Goal: Feedback & Contribution: Leave review/rating

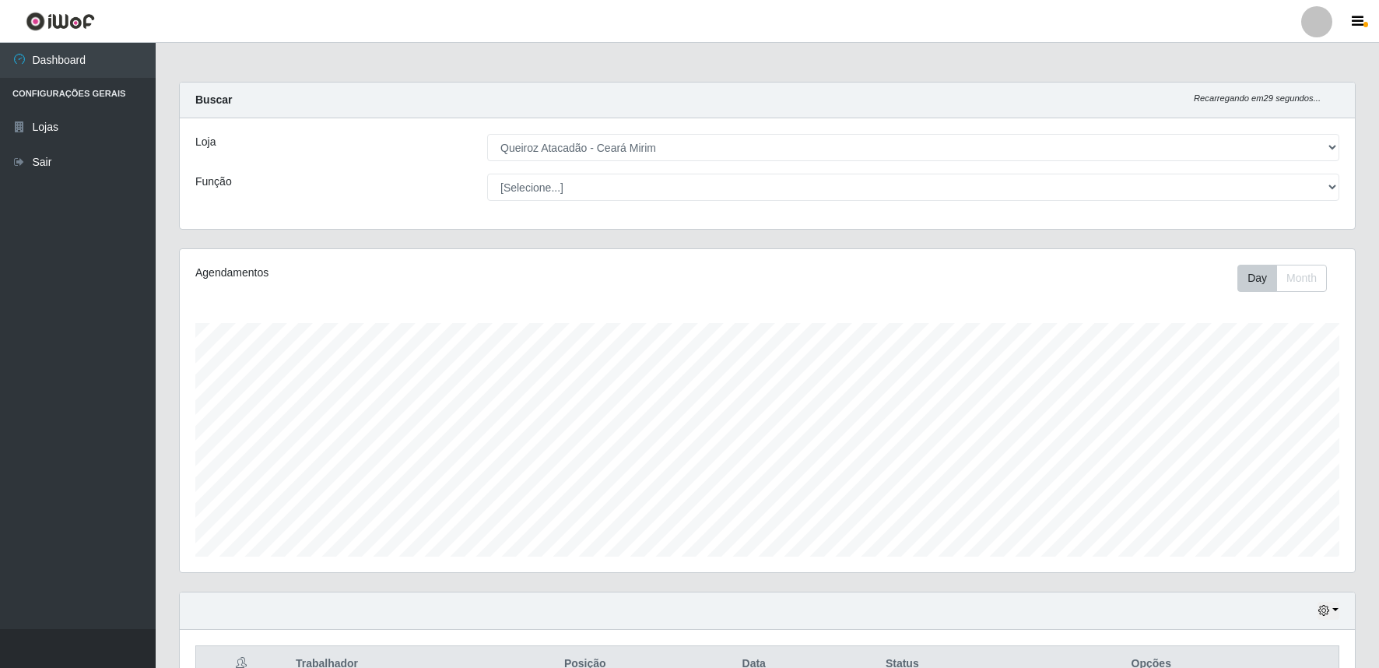
select select "465"
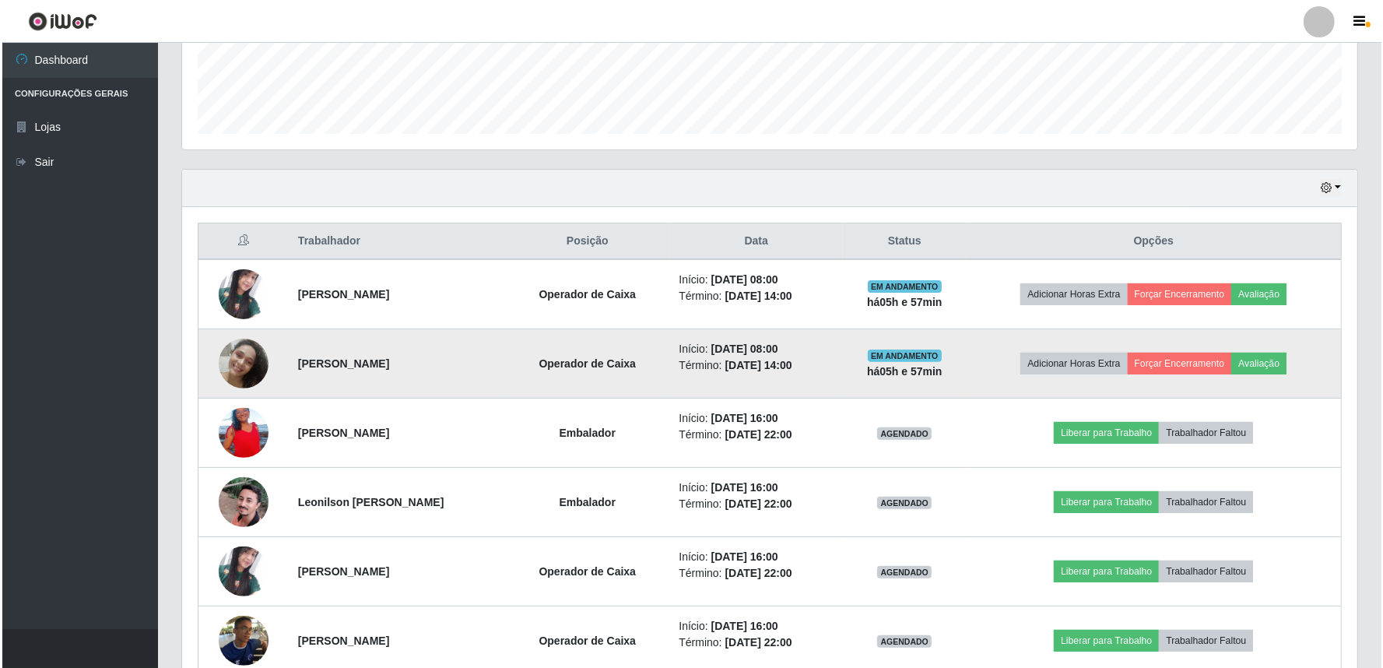
scroll to position [461, 0]
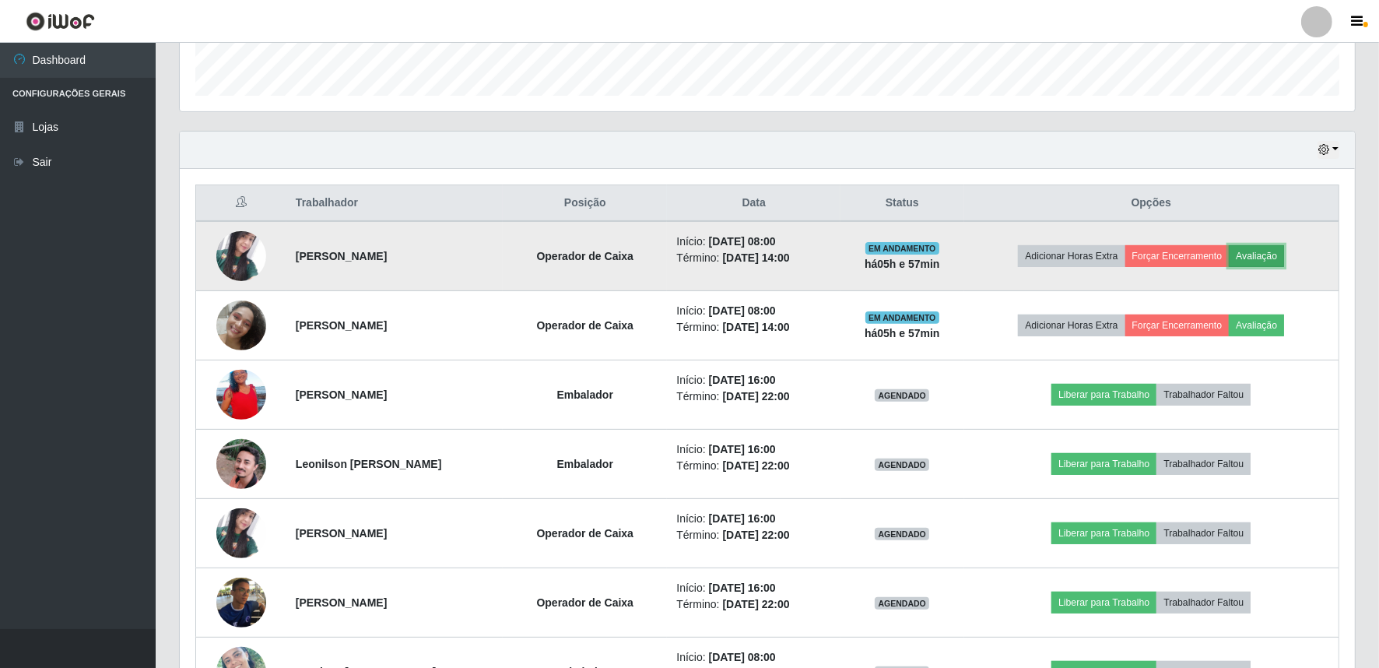
click at [1282, 251] on button "Avaliação" at bounding box center [1256, 256] width 55 height 22
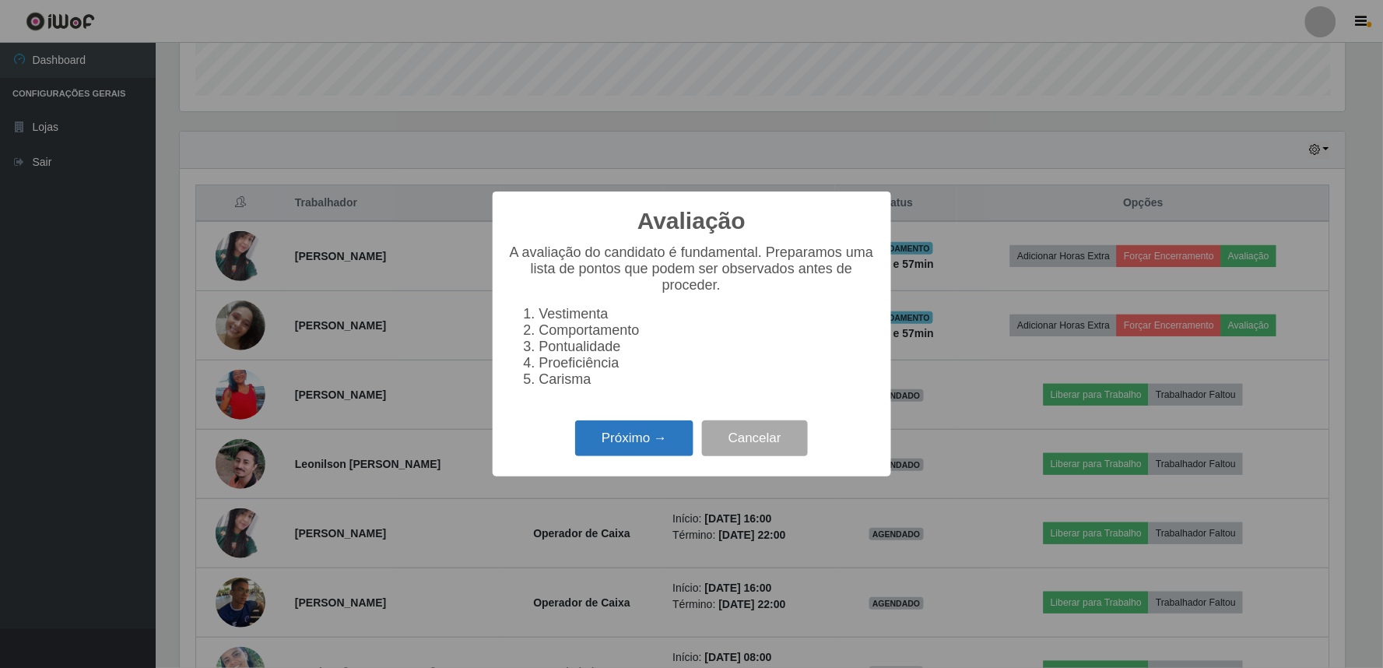
click at [686, 457] on button "Próximo →" at bounding box center [634, 438] width 118 height 37
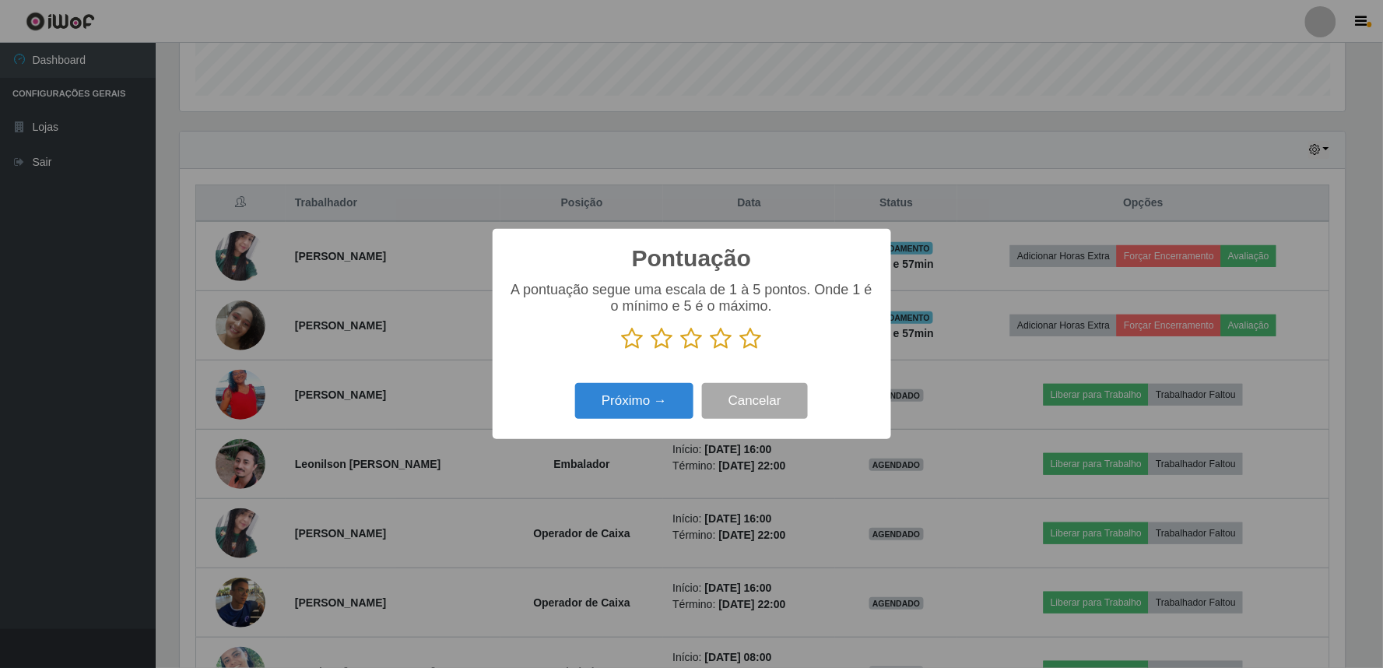
scroll to position [777925, 777082]
click at [740, 349] on icon at bounding box center [751, 338] width 22 height 23
click at [740, 350] on input "radio" at bounding box center [740, 350] width 0 height 0
click at [662, 405] on button "Próximo →" at bounding box center [634, 401] width 118 height 37
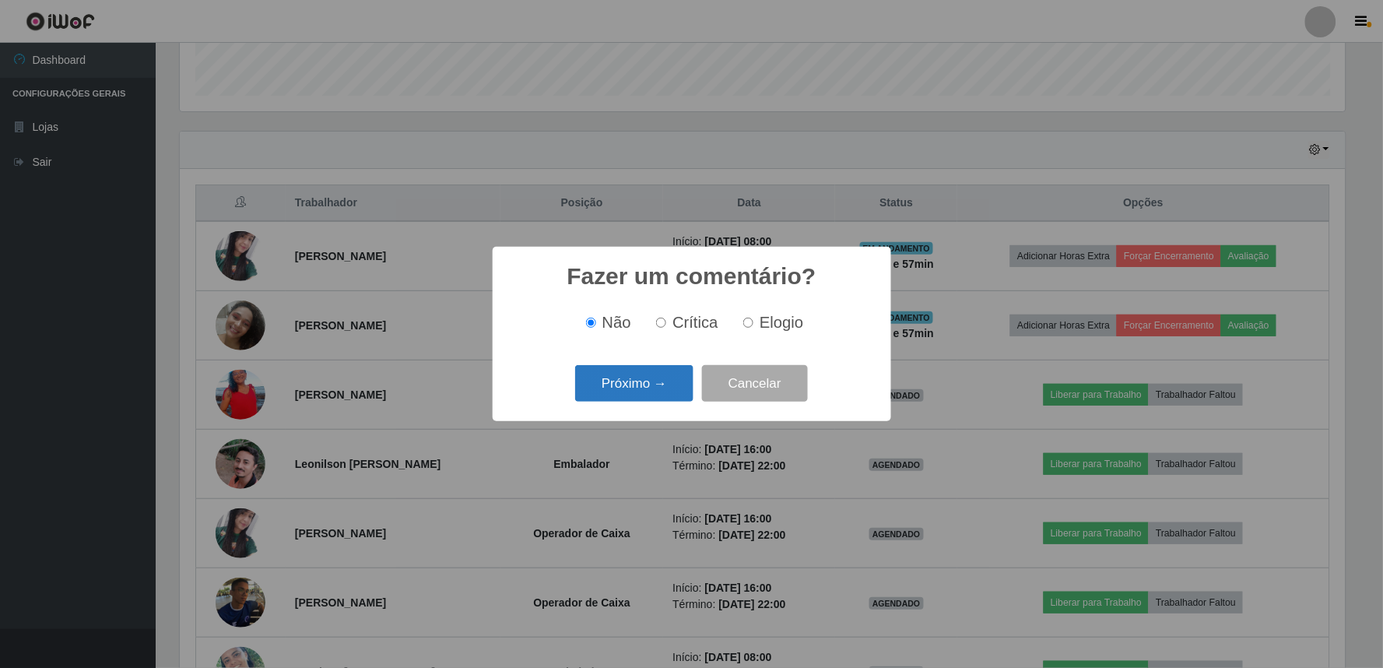
click at [658, 392] on button "Próximo →" at bounding box center [634, 383] width 118 height 37
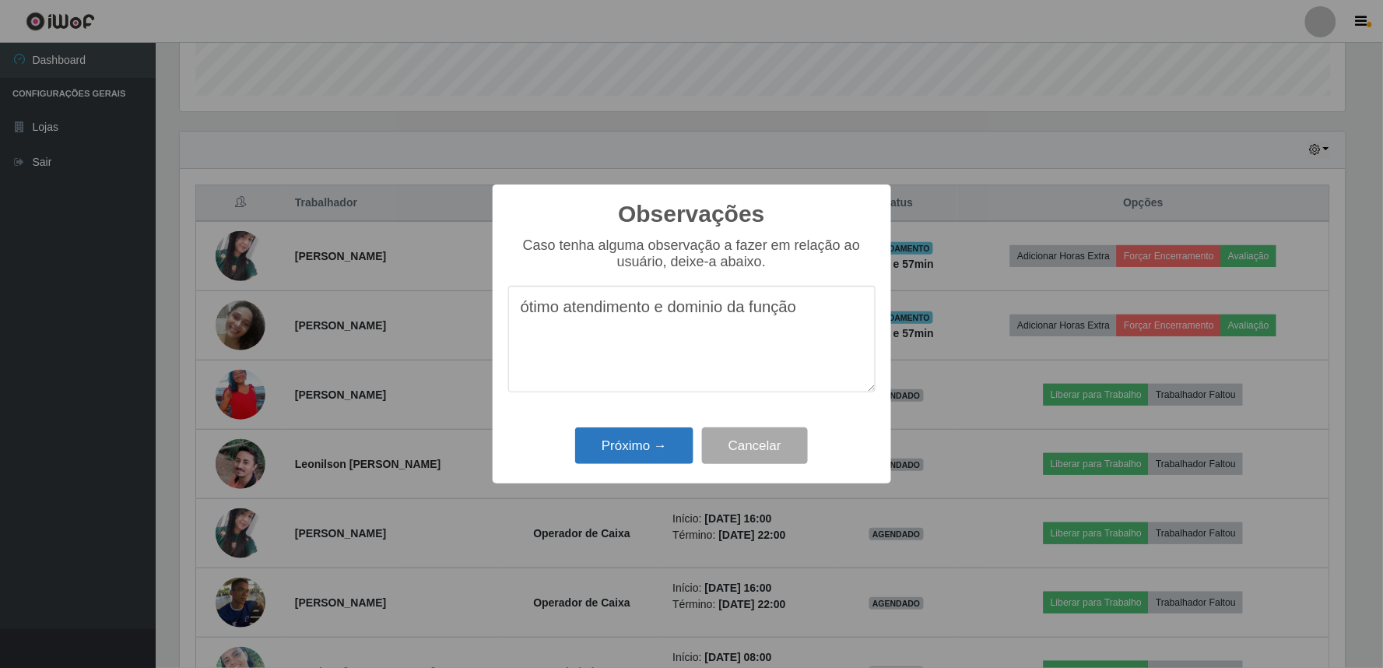
type textarea "ótimo atendimento e dominio da função"
click at [635, 447] on button "Próximo →" at bounding box center [634, 445] width 118 height 37
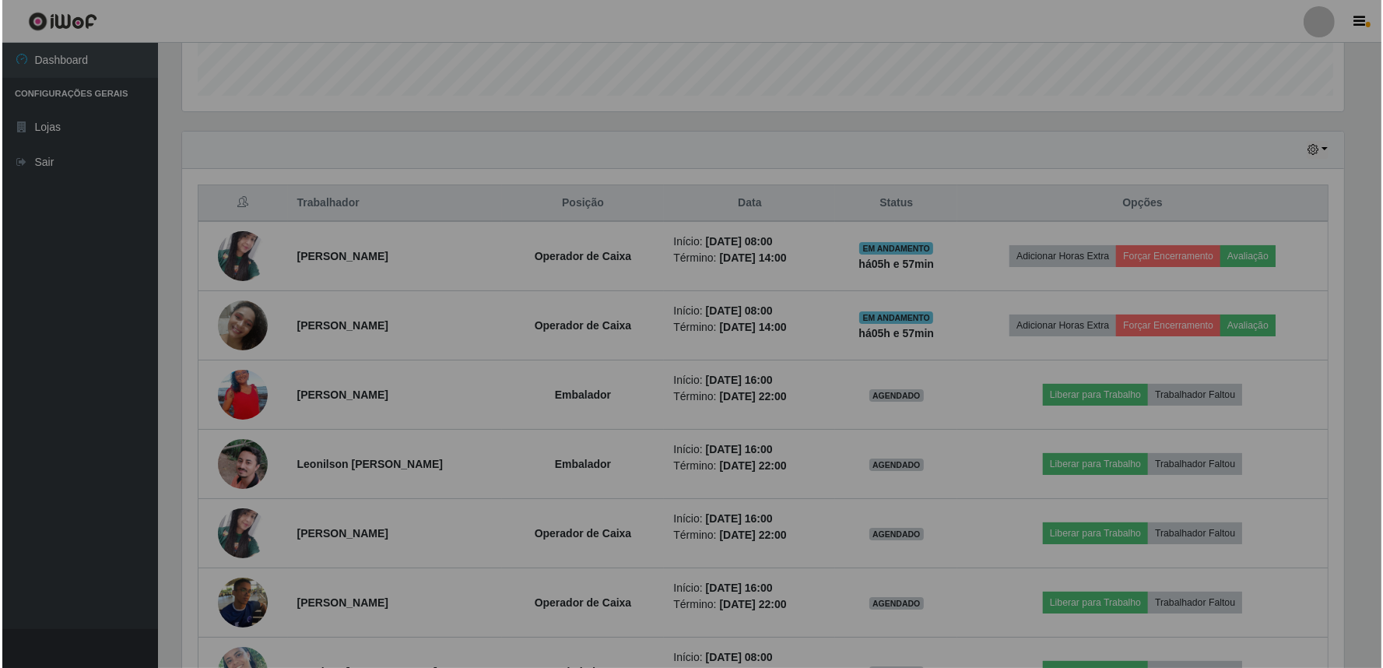
scroll to position [322, 1175]
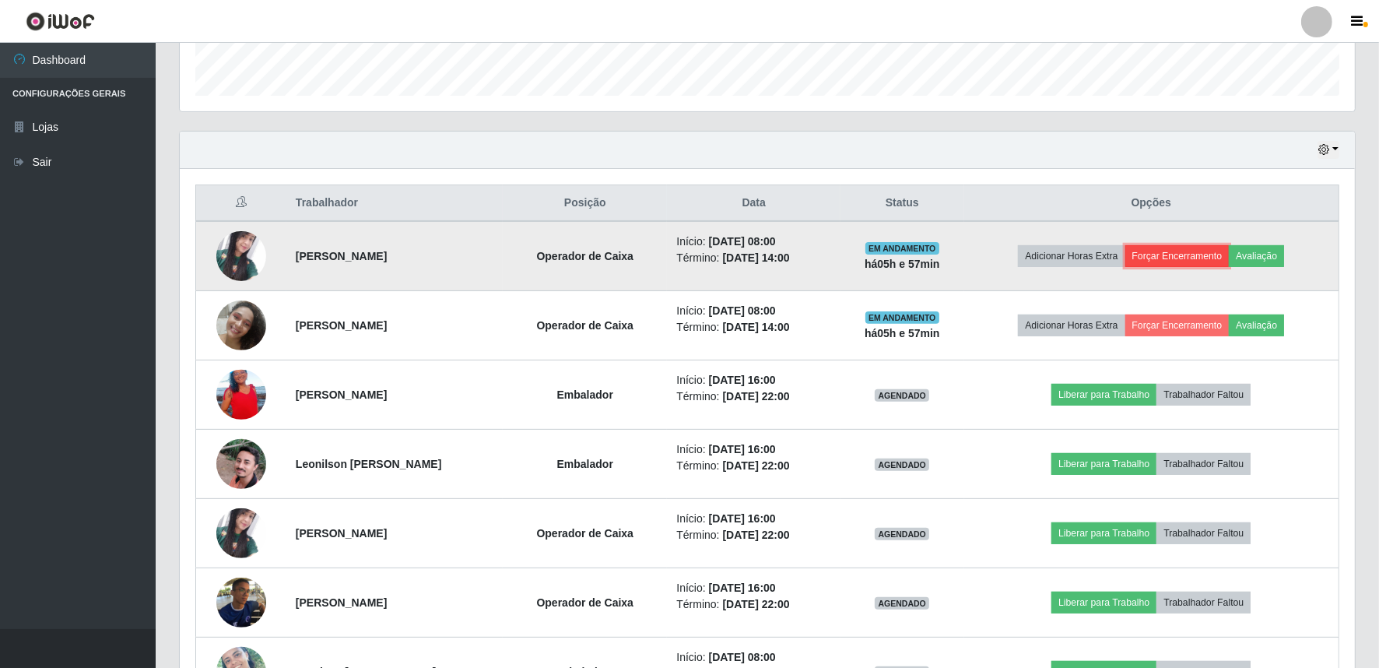
click at [1179, 265] on button "Forçar Encerramento" at bounding box center [1177, 256] width 104 height 22
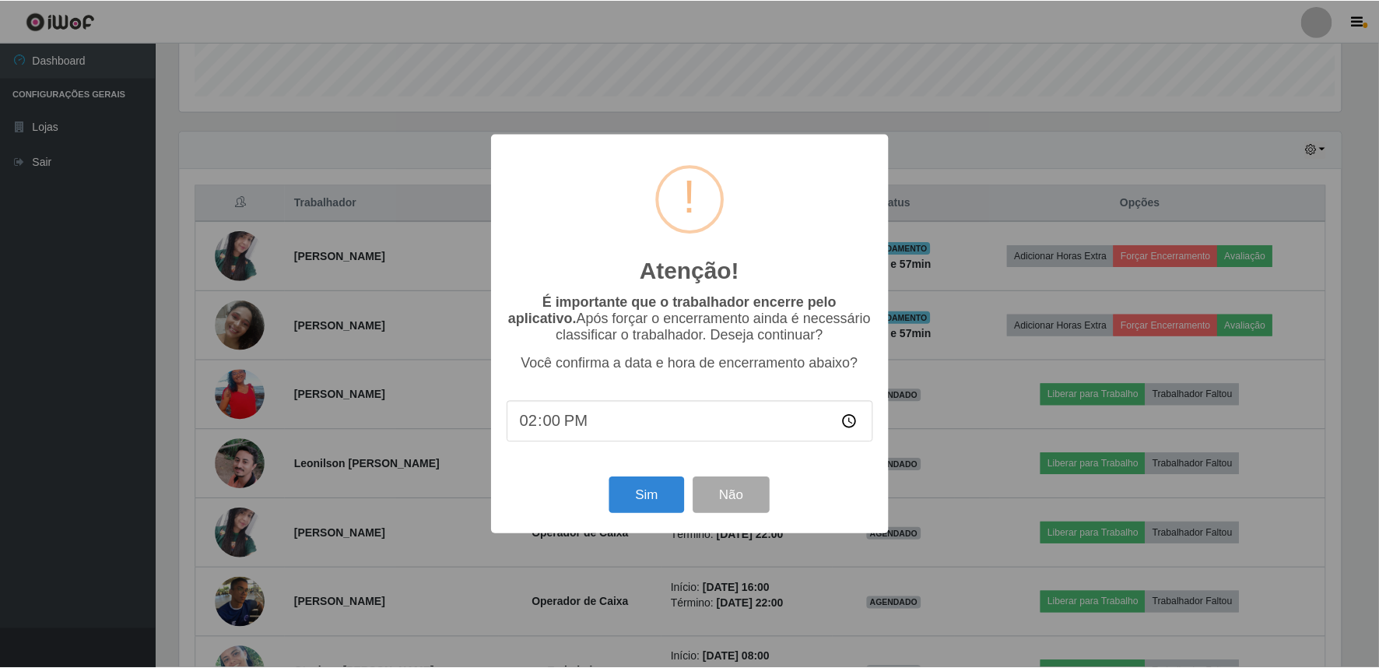
scroll to position [322, 1165]
click at [646, 493] on button "Sim" at bounding box center [648, 495] width 75 height 37
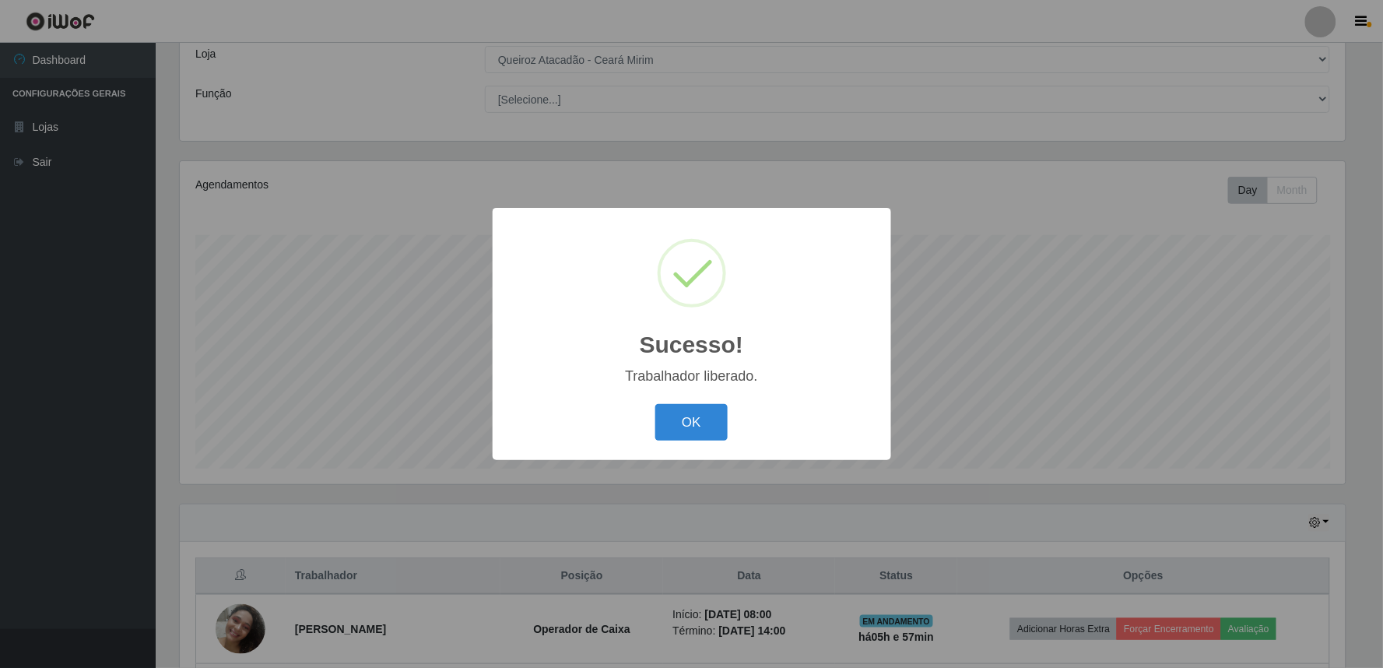
drag, startPoint x: 690, startPoint y: 417, endPoint x: 1137, endPoint y: 476, distance: 451.4
click at [691, 415] on button "OK" at bounding box center [691, 422] width 72 height 37
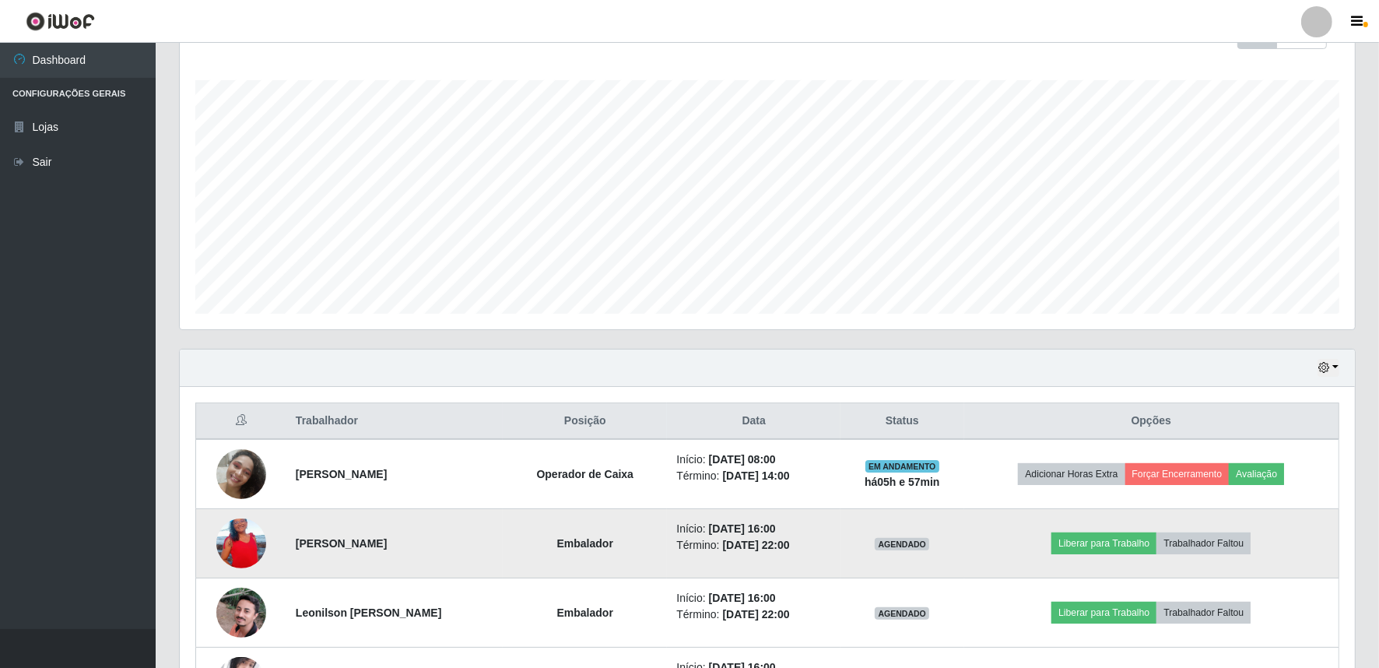
scroll to position [319, 0]
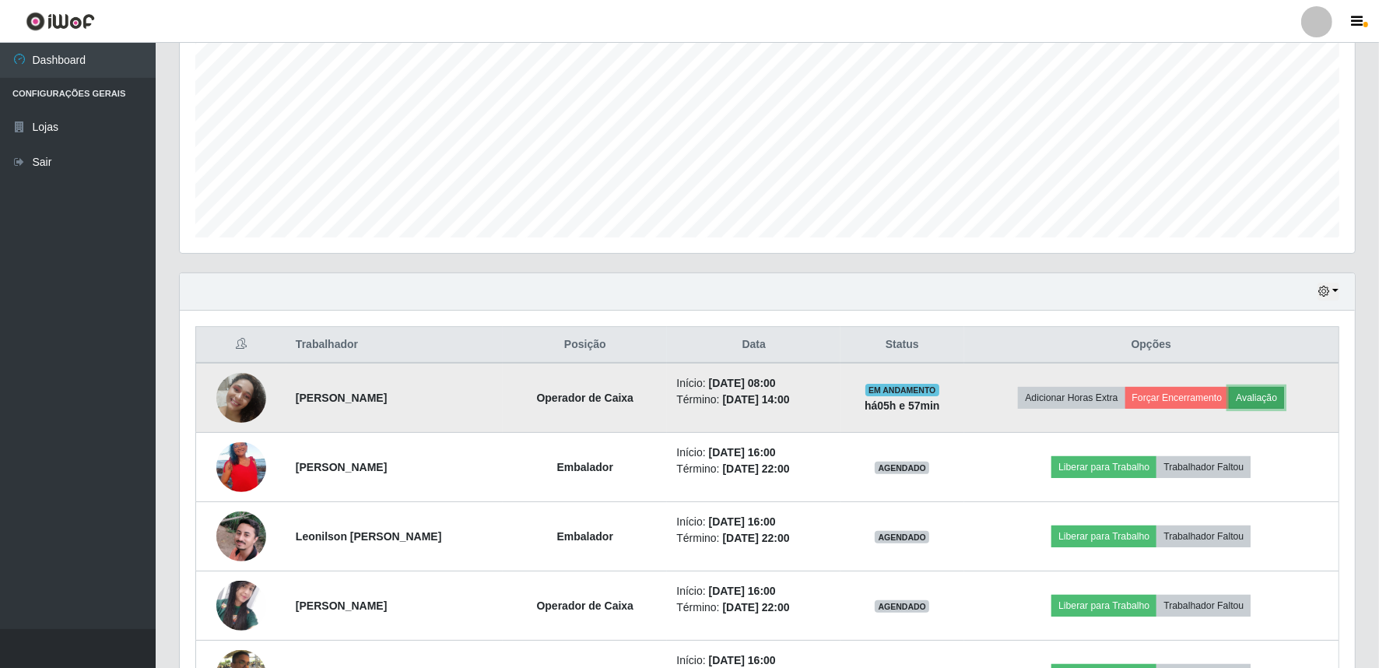
click at [1270, 389] on button "Avaliação" at bounding box center [1256, 398] width 55 height 22
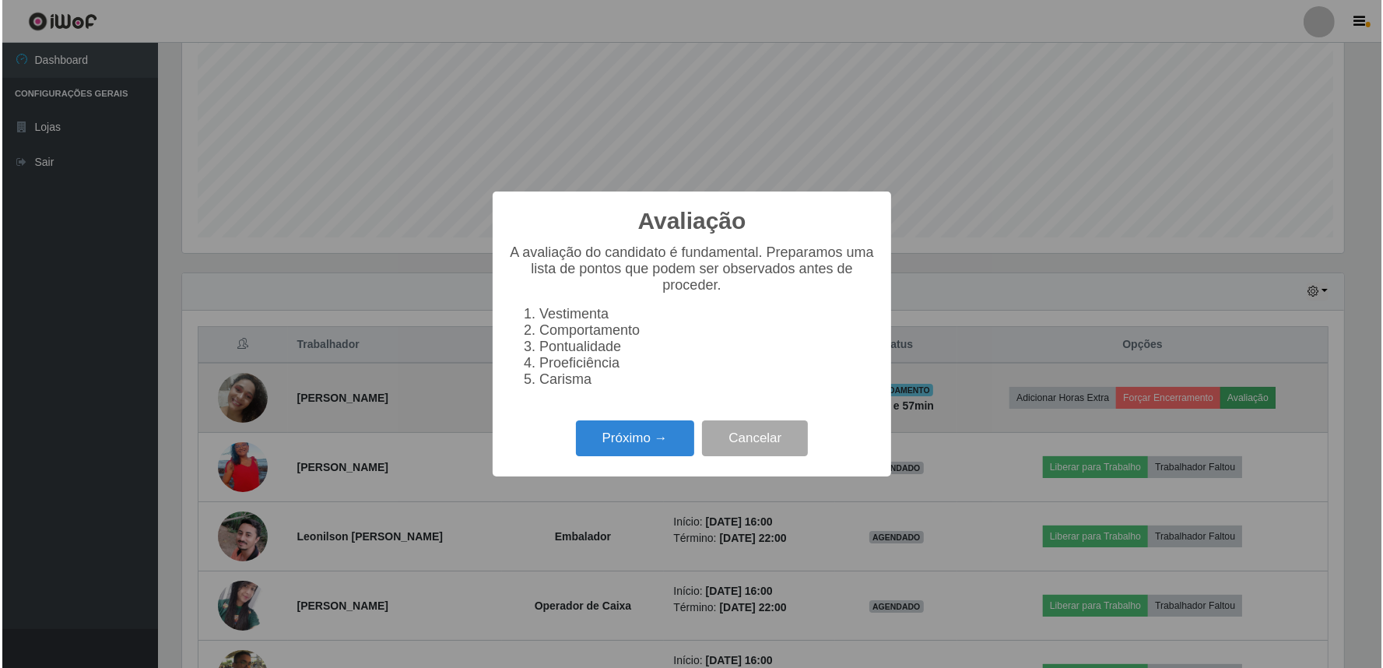
scroll to position [322, 1165]
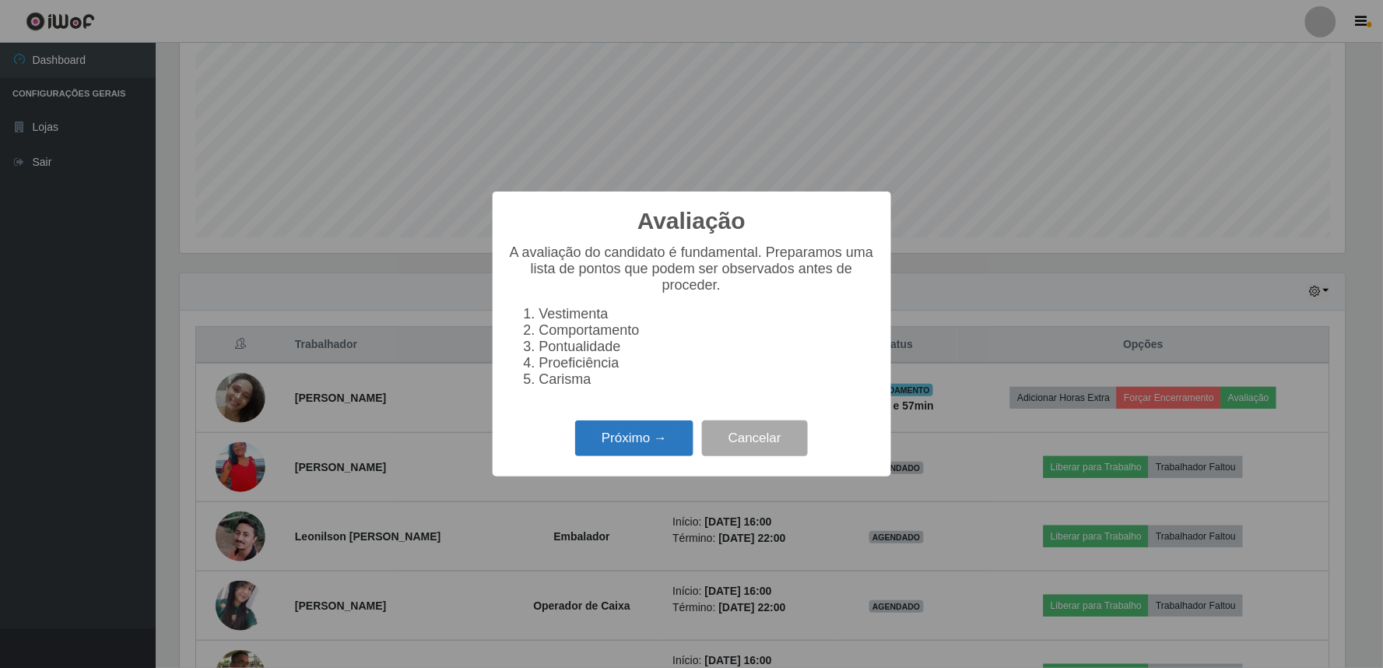
click at [642, 440] on button "Próximo →" at bounding box center [634, 438] width 118 height 37
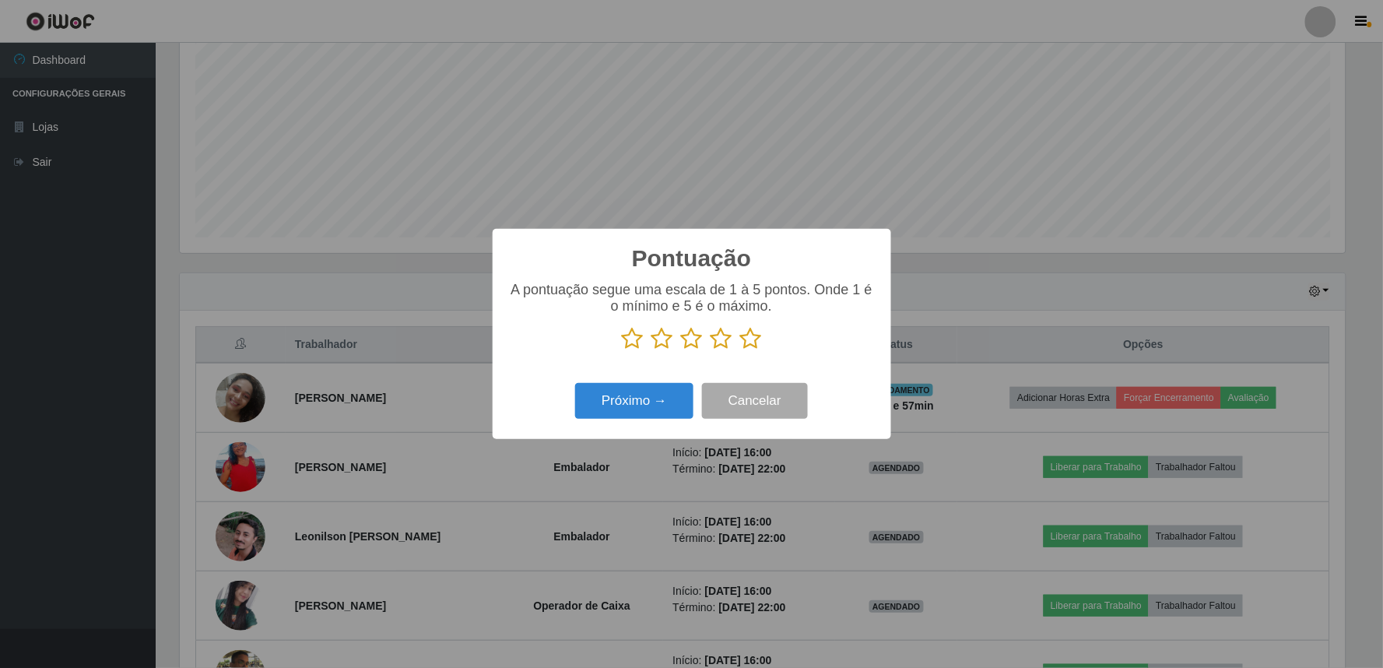
click at [749, 344] on icon at bounding box center [751, 338] width 22 height 23
click at [740, 350] on input "radio" at bounding box center [740, 350] width 0 height 0
click at [649, 408] on button "Próximo →" at bounding box center [634, 401] width 118 height 37
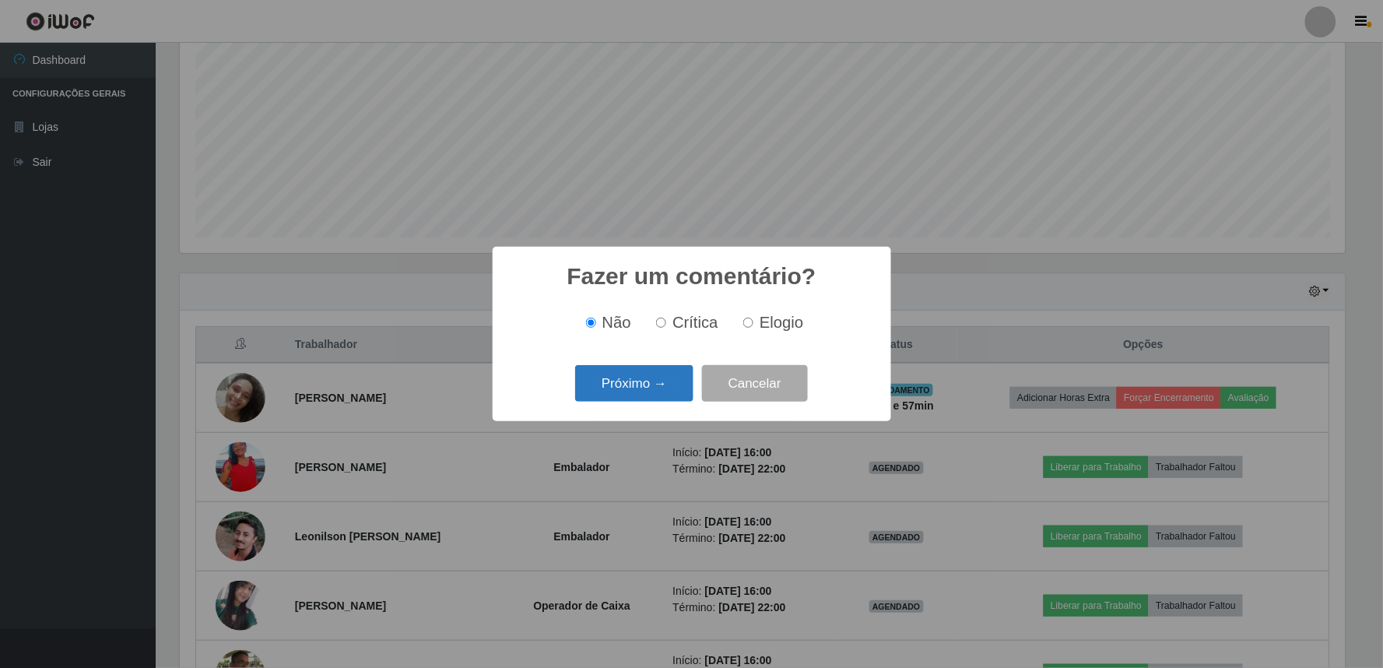
click at [644, 395] on button "Próximo →" at bounding box center [634, 383] width 118 height 37
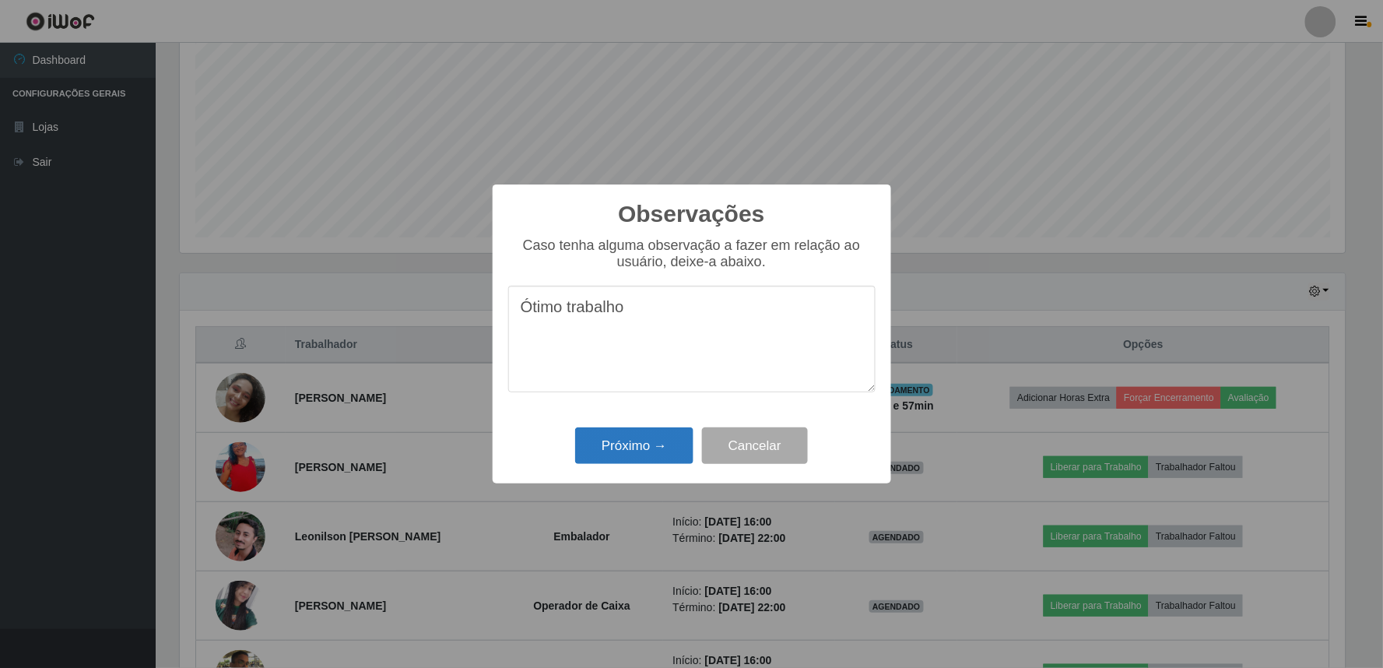
type textarea "Ótimo trabalho"
click at [686, 442] on button "Próximo →" at bounding box center [634, 445] width 118 height 37
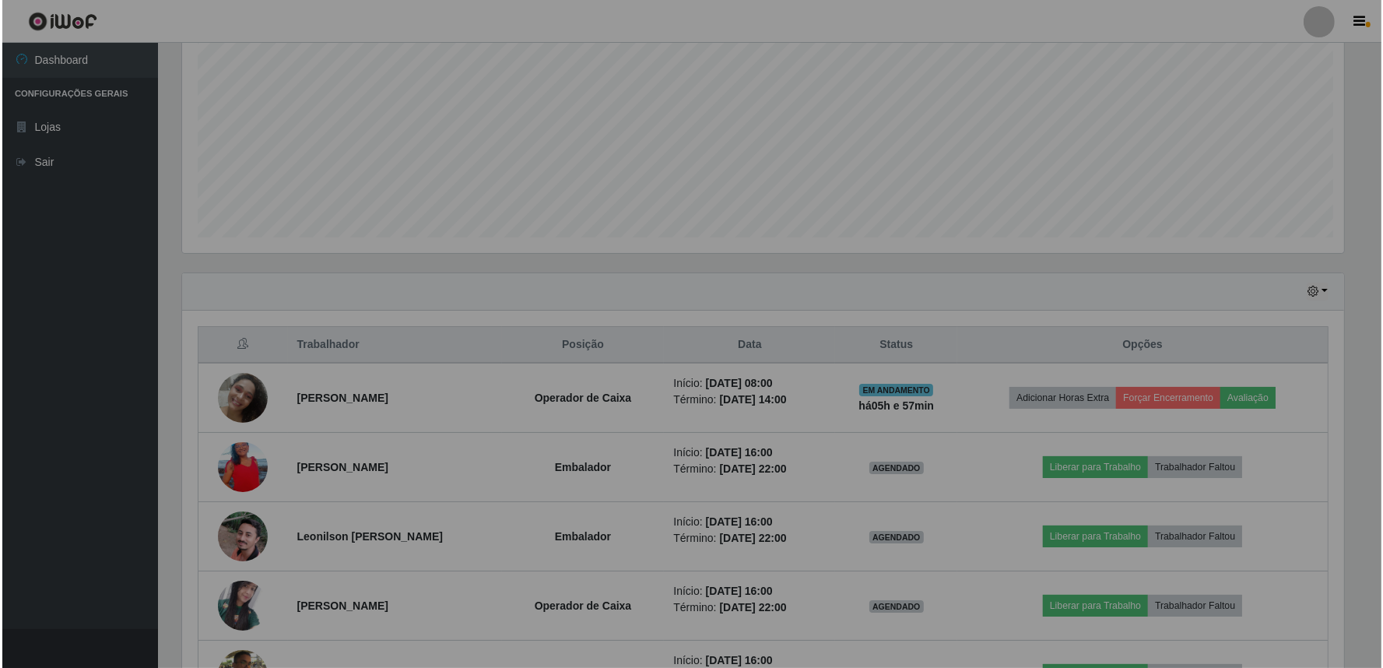
scroll to position [322, 1175]
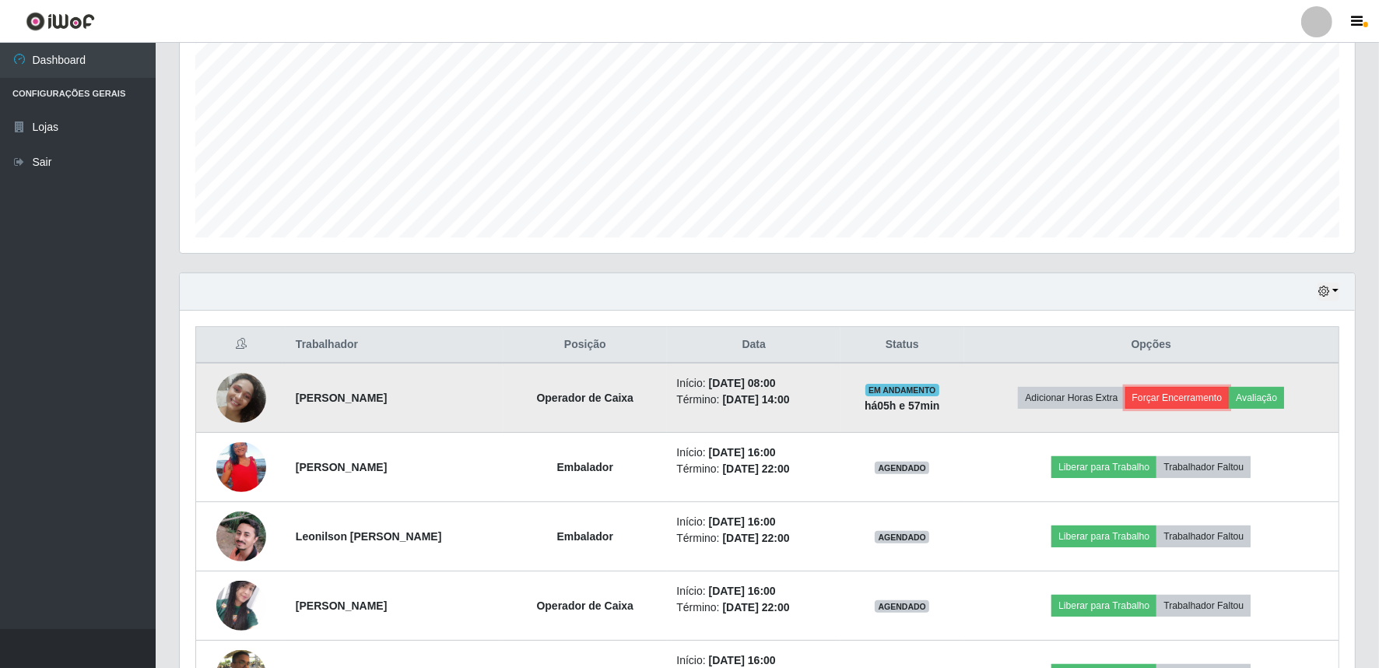
click at [1212, 395] on button "Forçar Encerramento" at bounding box center [1177, 398] width 104 height 22
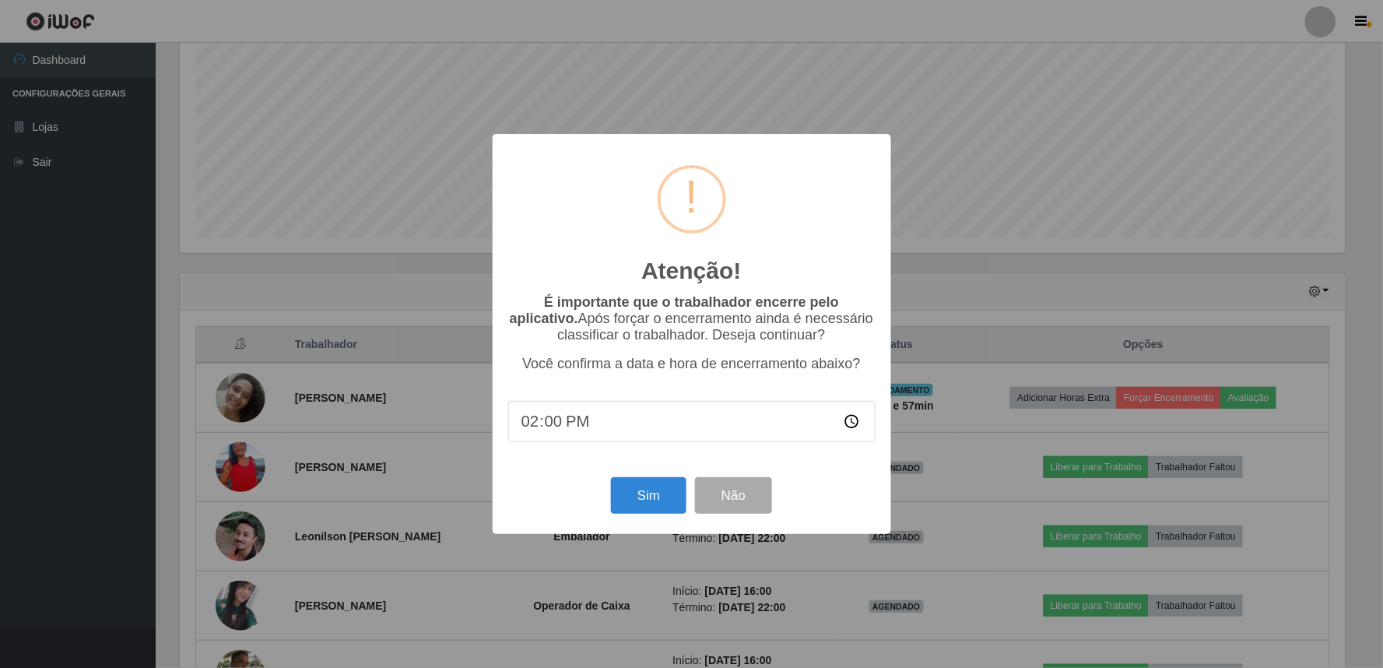
scroll to position [0, 0]
click at [676, 500] on button "Sim" at bounding box center [648, 495] width 75 height 37
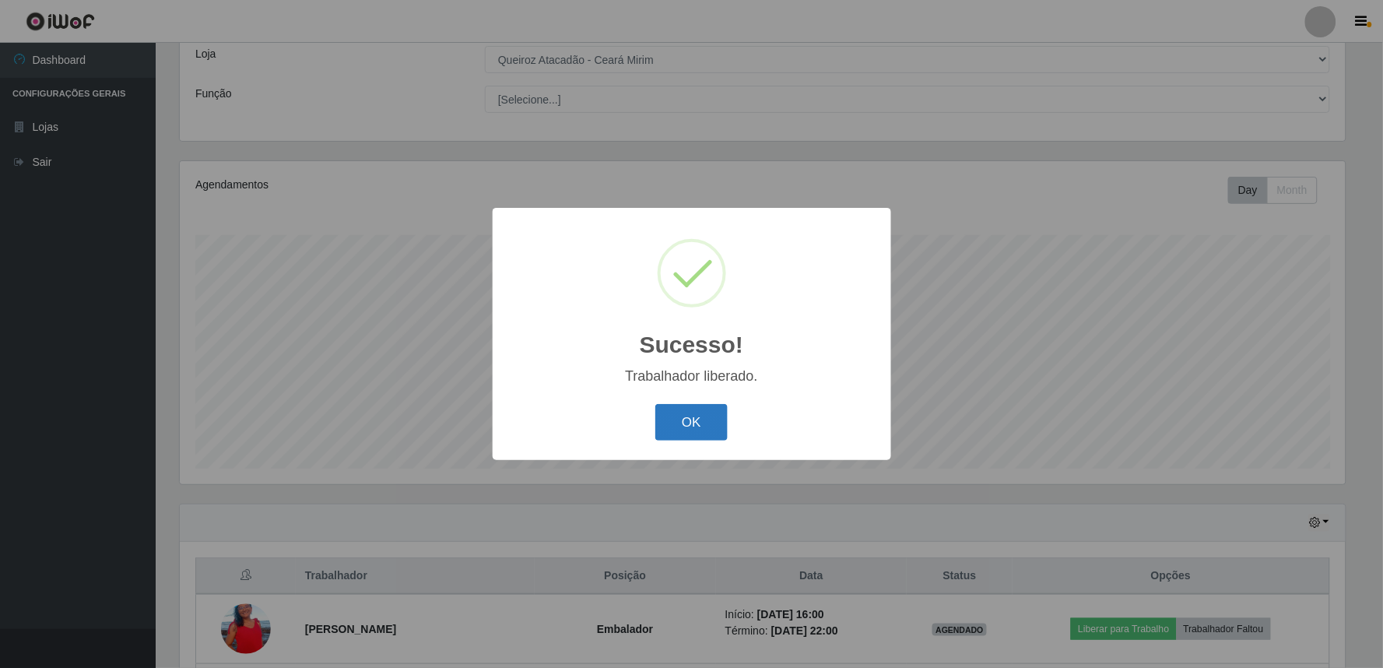
click at [693, 423] on button "OK" at bounding box center [691, 422] width 72 height 37
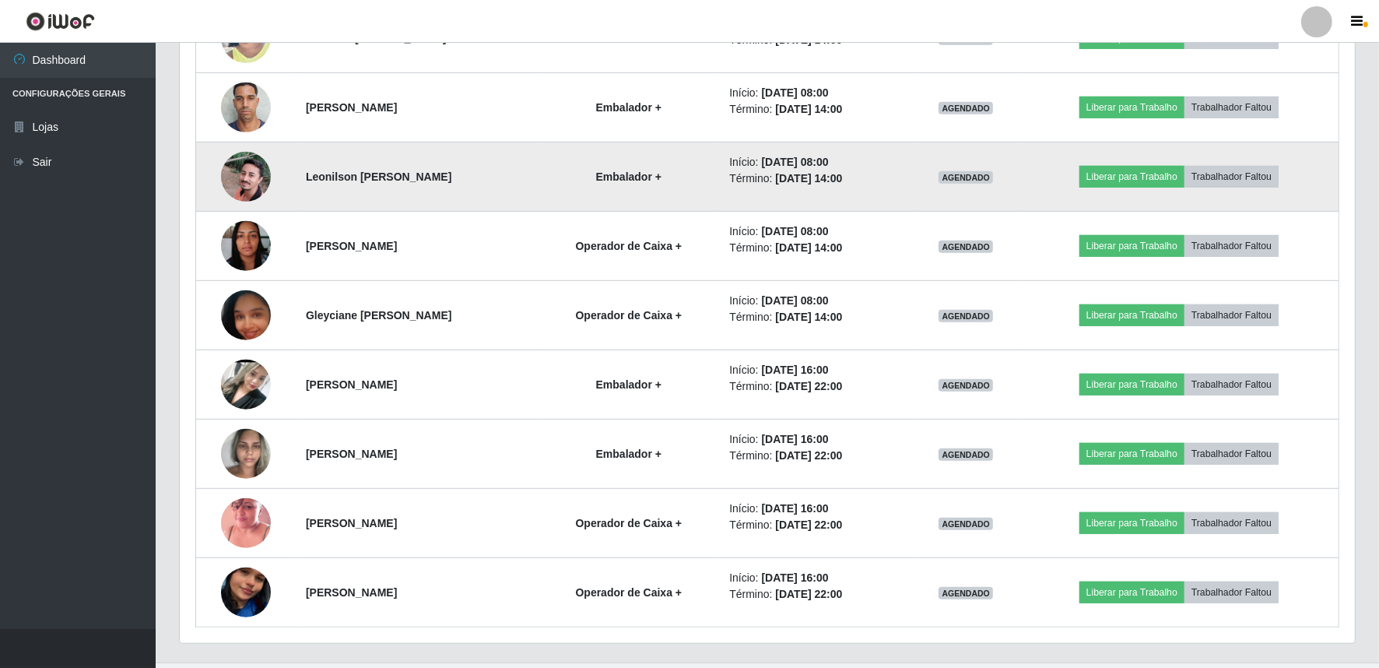
scroll to position [990, 0]
